Goal: Complete application form

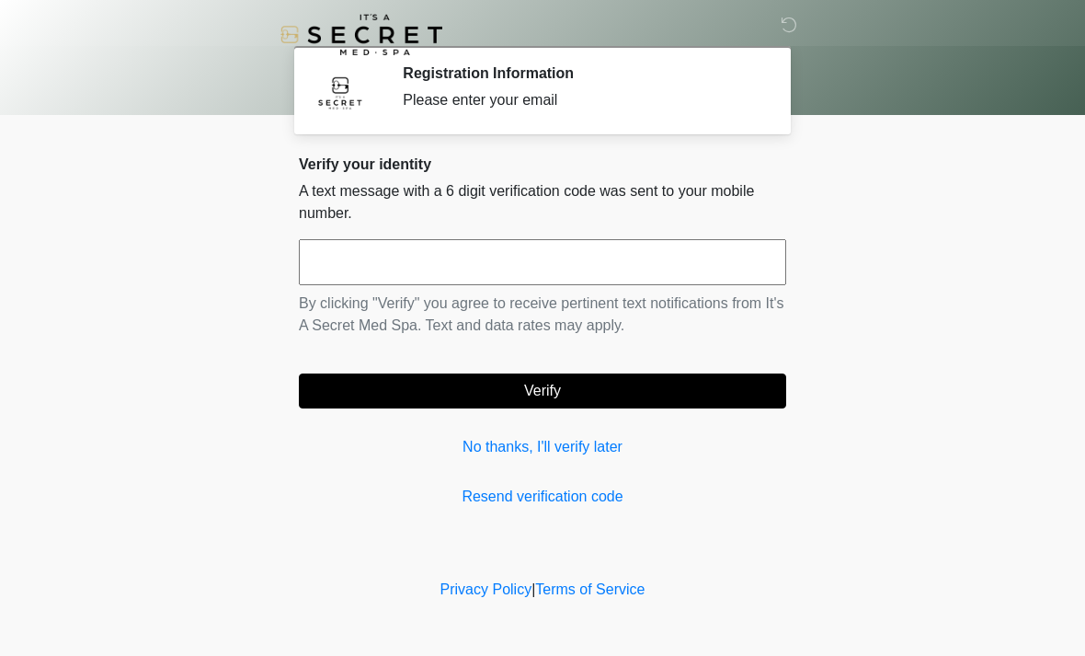
click at [625, 267] on input "text" at bounding box center [542, 262] width 487 height 46
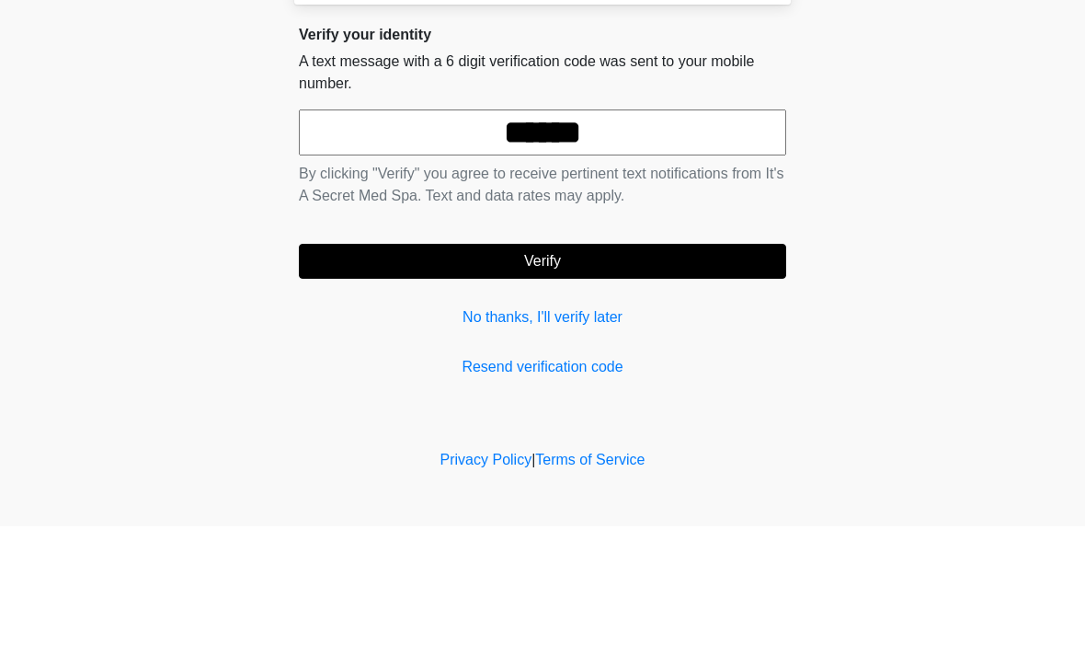
type input "******"
click at [693, 373] on button "Verify" at bounding box center [542, 390] width 487 height 35
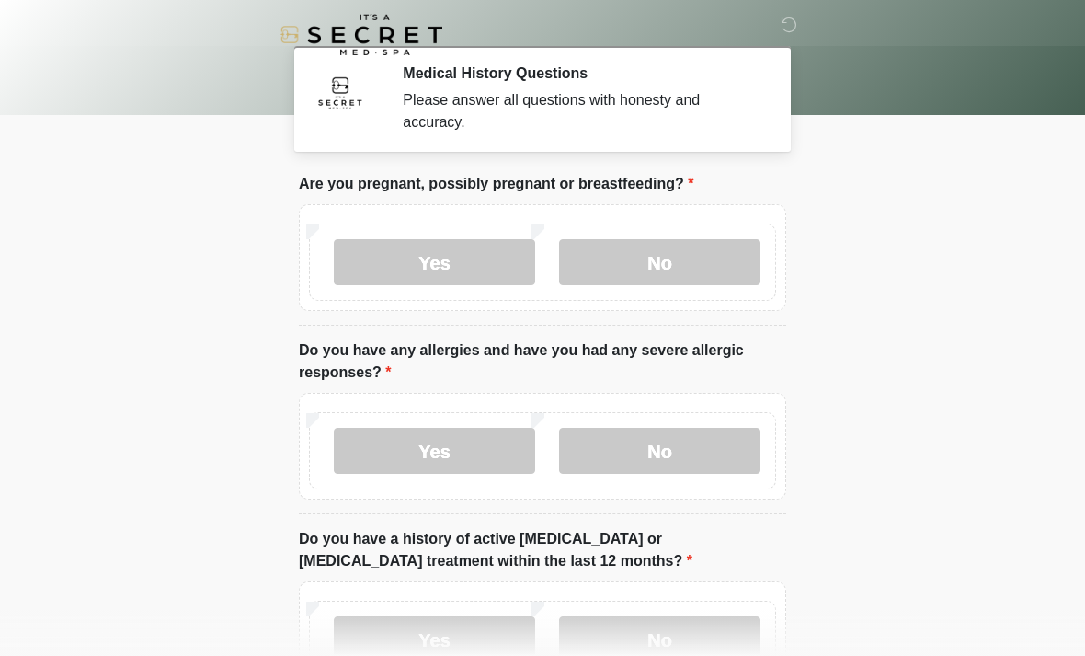
click at [702, 268] on label "No" at bounding box center [659, 262] width 201 height 46
click at [693, 456] on label "No" at bounding box center [659, 451] width 201 height 46
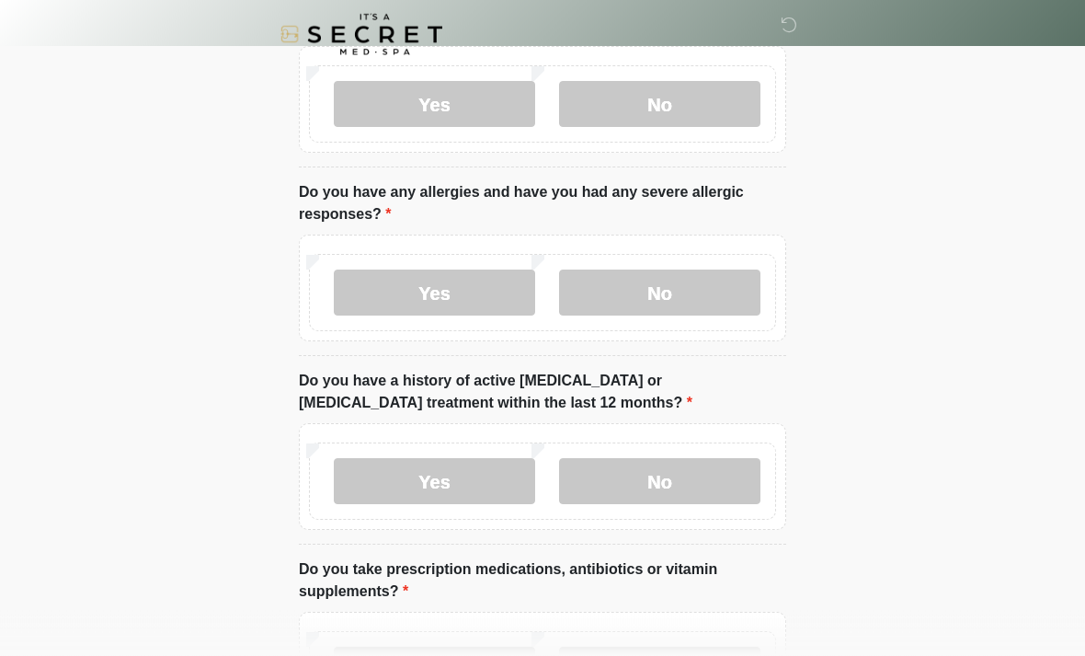
click at [696, 490] on label "No" at bounding box center [659, 482] width 201 height 46
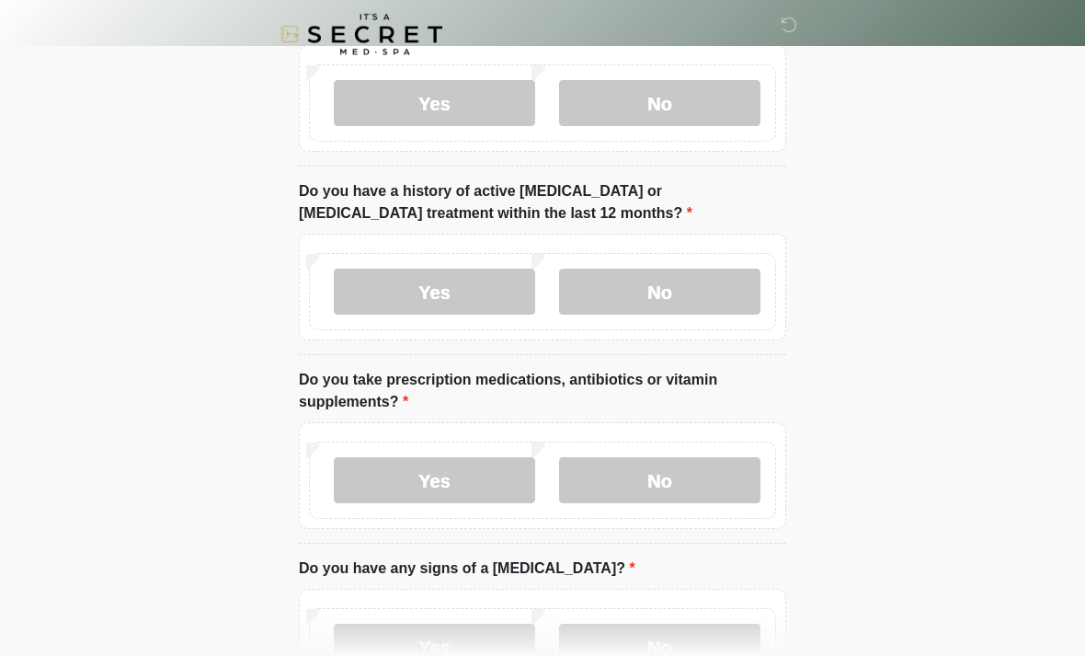
scroll to position [348, 0]
click at [709, 469] on label "No" at bounding box center [659, 480] width 201 height 46
click at [679, 631] on label "No" at bounding box center [659, 647] width 201 height 46
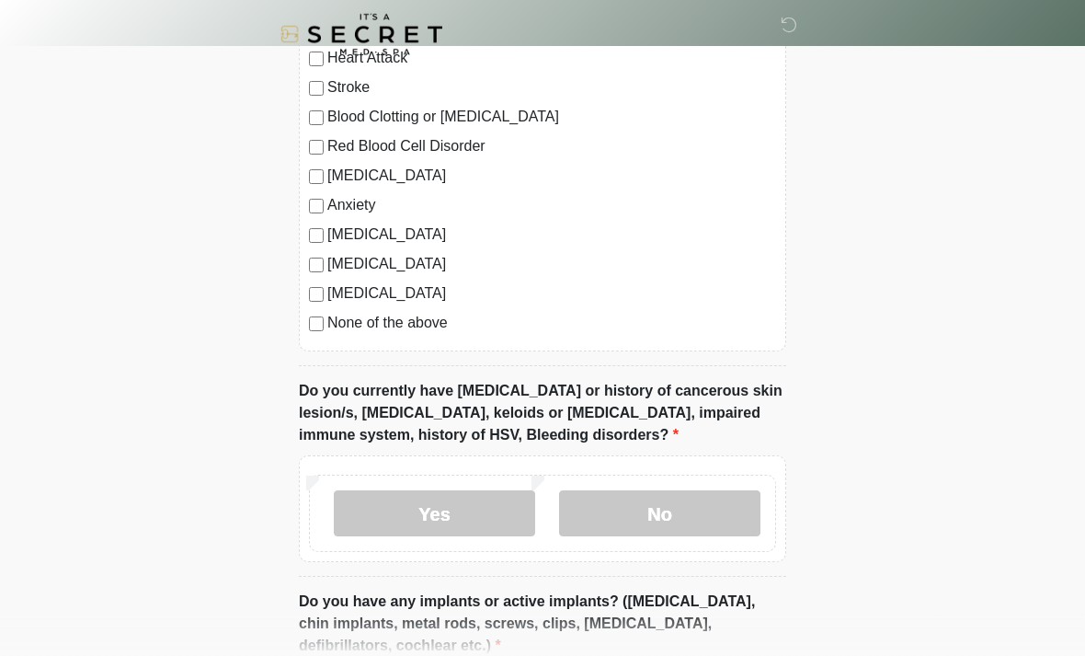
scroll to position [1142, 0]
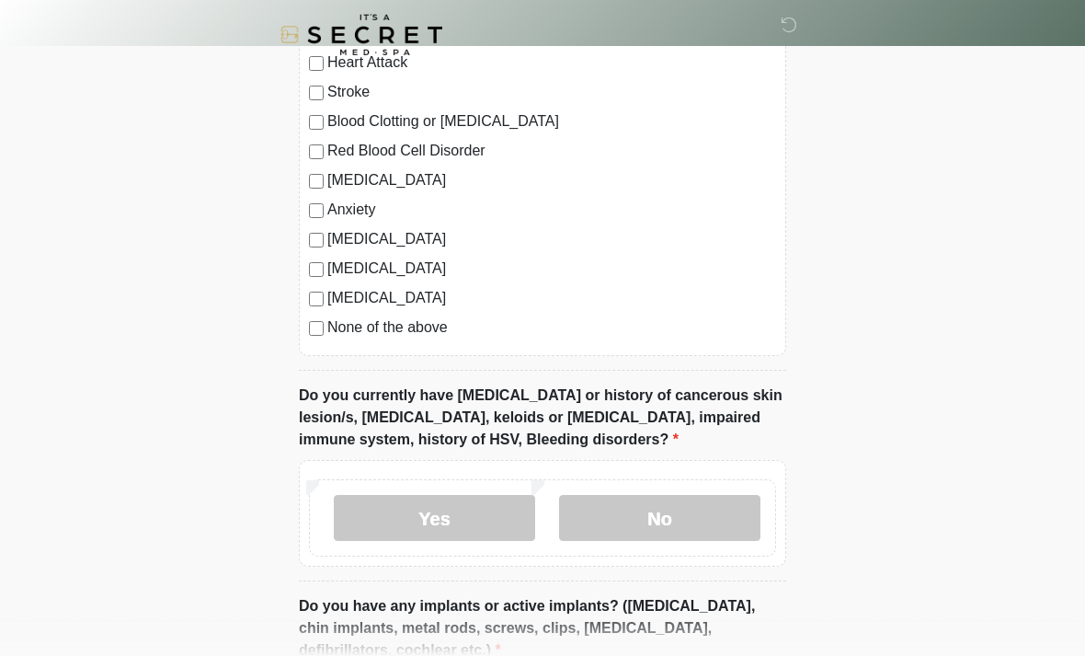
click at [676, 525] on label "No" at bounding box center [659, 518] width 201 height 46
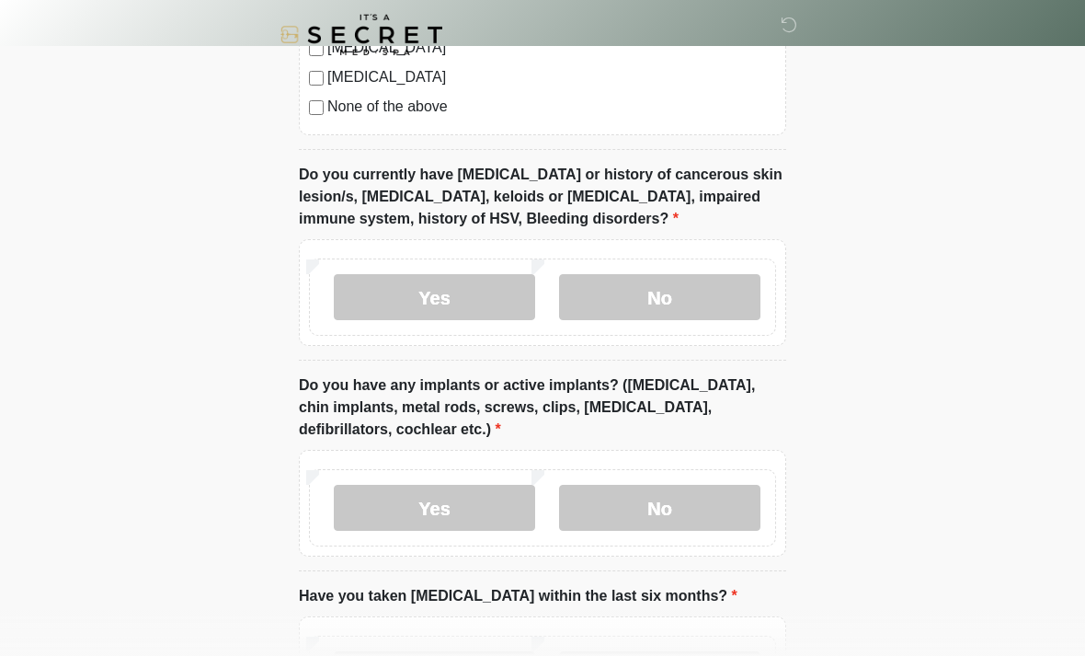
scroll to position [1380, 0]
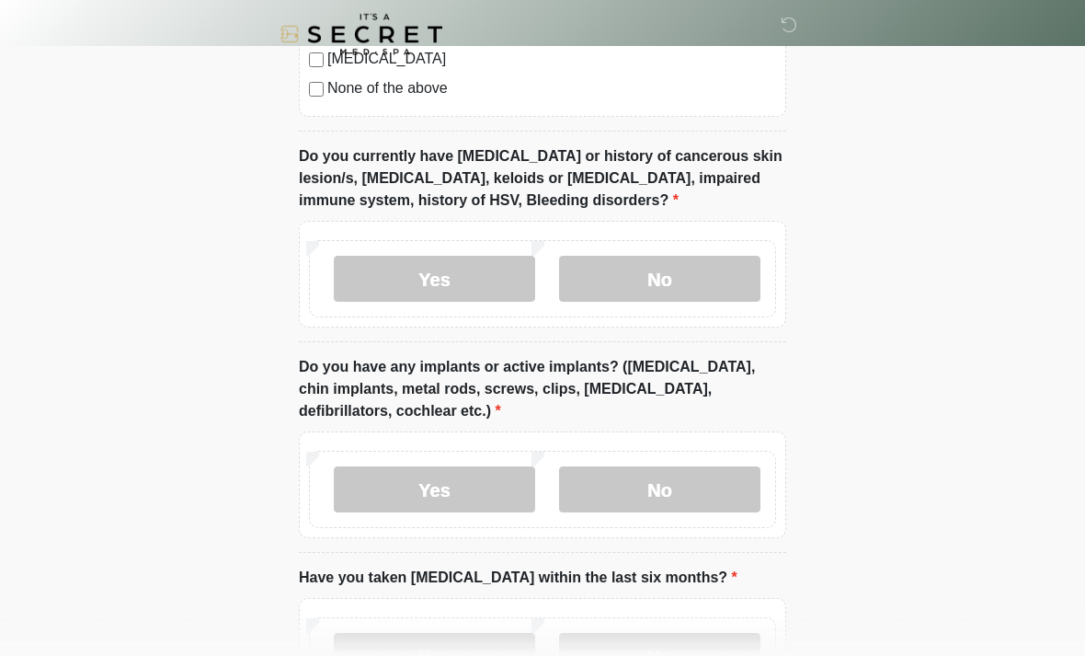
click at [695, 493] on label "No" at bounding box center [659, 490] width 201 height 46
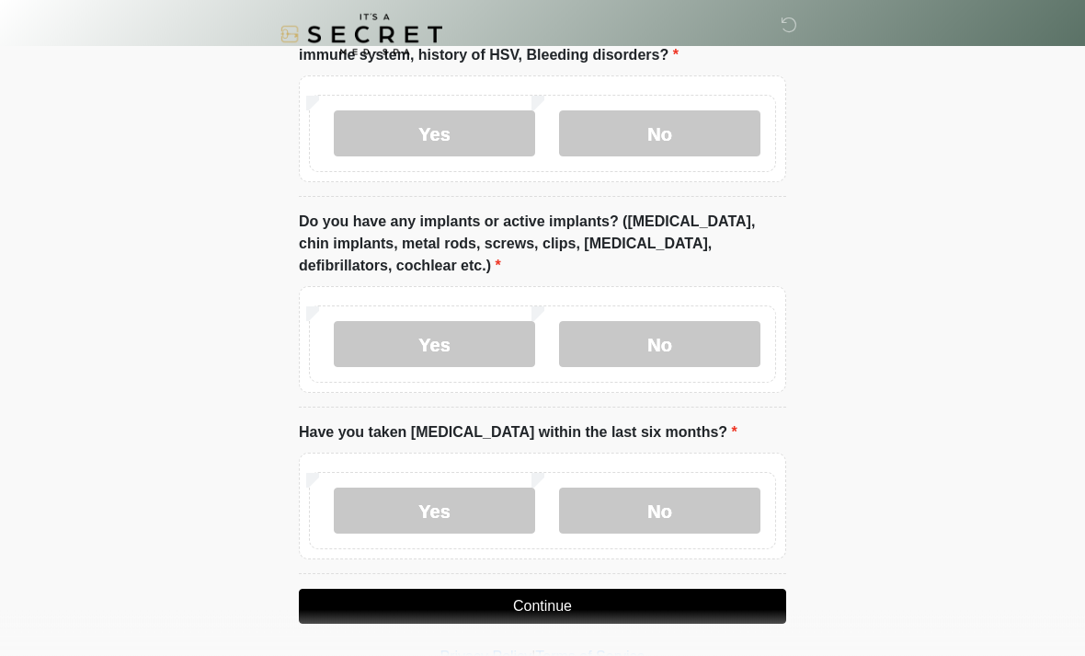
scroll to position [1531, 0]
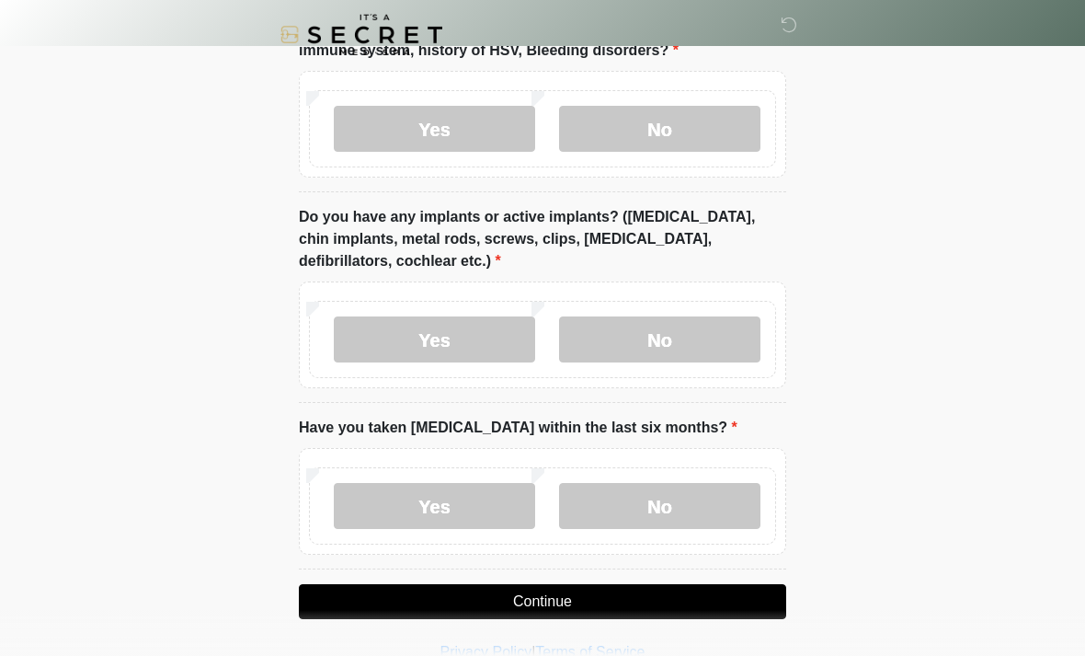
click at [676, 501] on label "No" at bounding box center [659, 506] width 201 height 46
click at [640, 598] on button "Continue" at bounding box center [542, 601] width 487 height 35
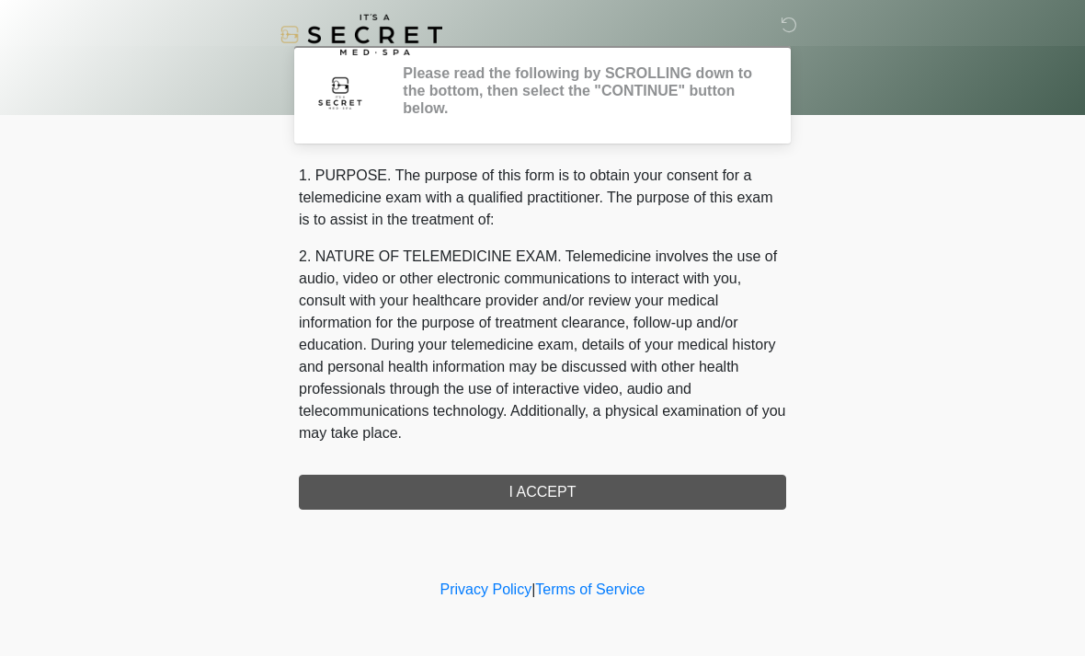
scroll to position [0, 0]
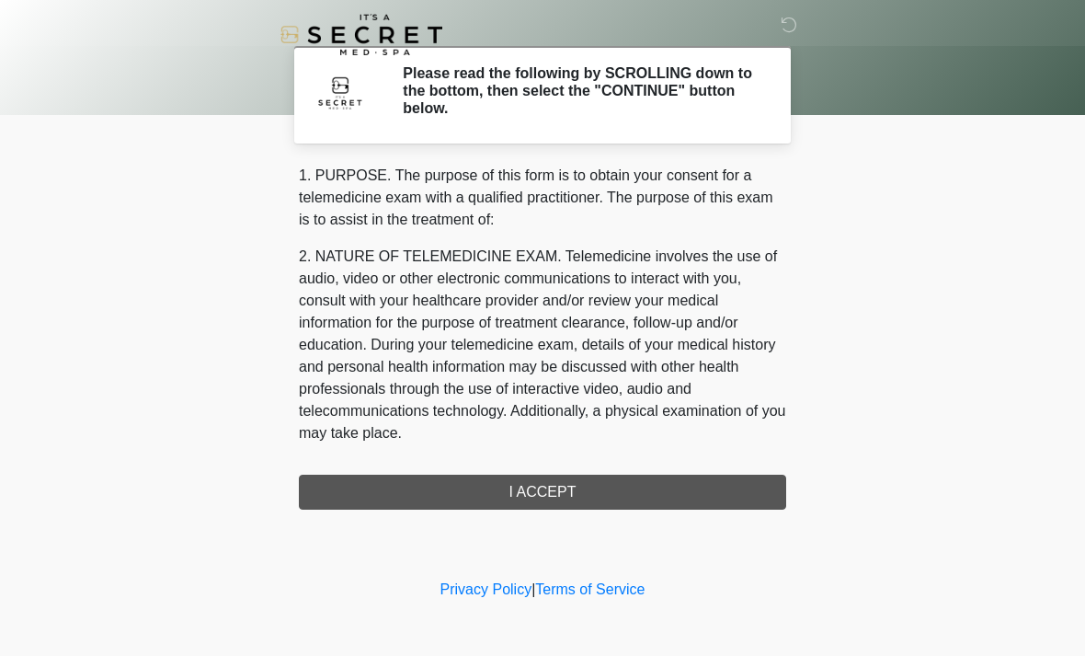
click at [631, 490] on div "1. PURPOSE. The purpose of this form is to obtain your consent for a telemedici…" at bounding box center [542, 337] width 487 height 345
click at [657, 495] on div "1. PURPOSE. The purpose of this form is to obtain your consent for a telemedici…" at bounding box center [542, 337] width 487 height 345
click at [540, 493] on div "1. PURPOSE. The purpose of this form is to obtain your consent for a telemedici…" at bounding box center [542, 337] width 487 height 345
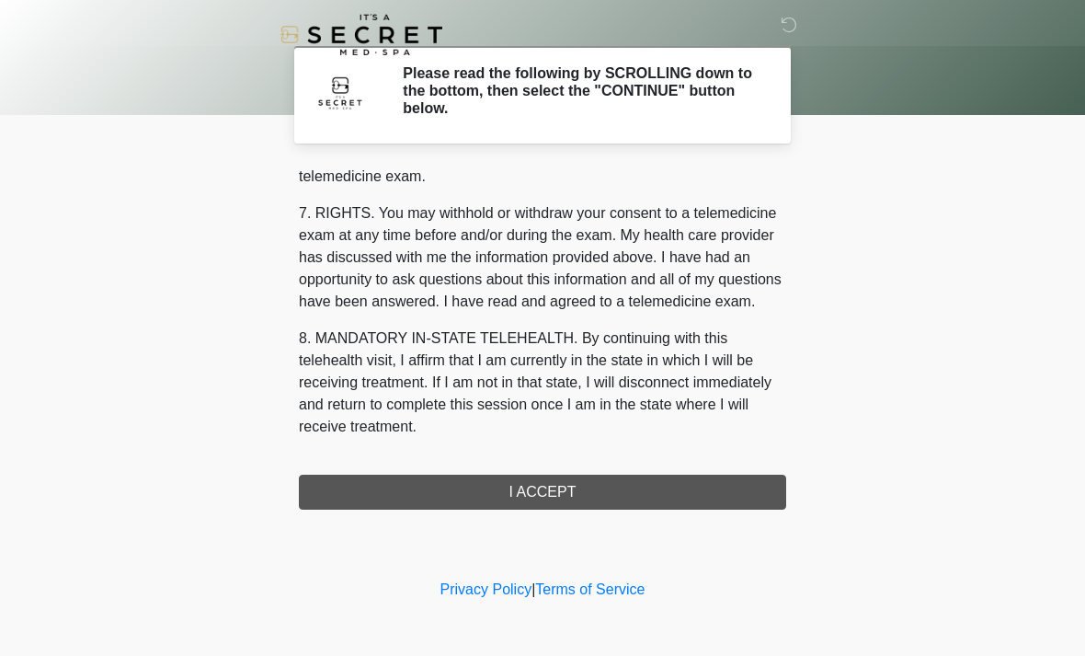
scroll to position [779, 0]
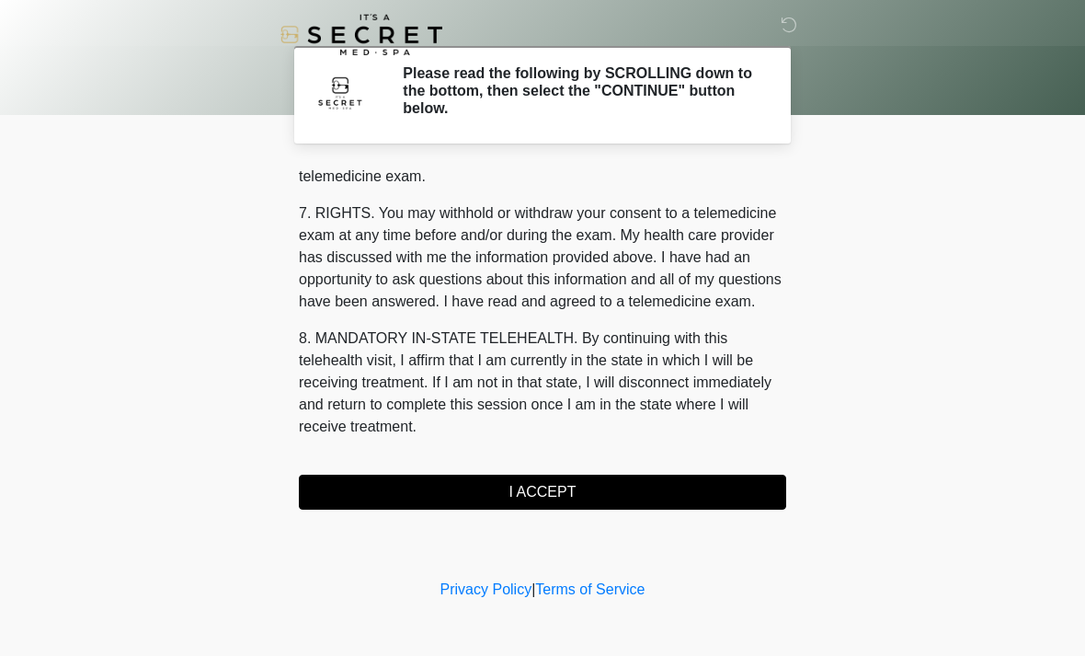
click at [622, 491] on button "I ACCEPT" at bounding box center [542, 492] width 487 height 35
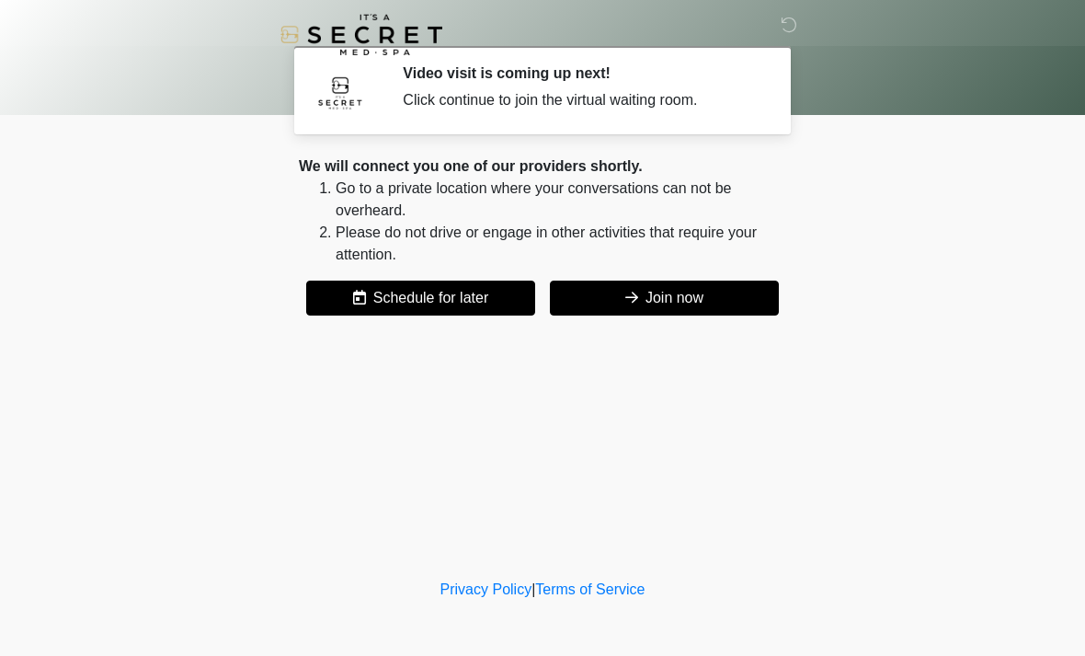
click at [690, 304] on button "Join now" at bounding box center [664, 298] width 229 height 35
